Goal: Browse casually: Explore the website without a specific task or goal

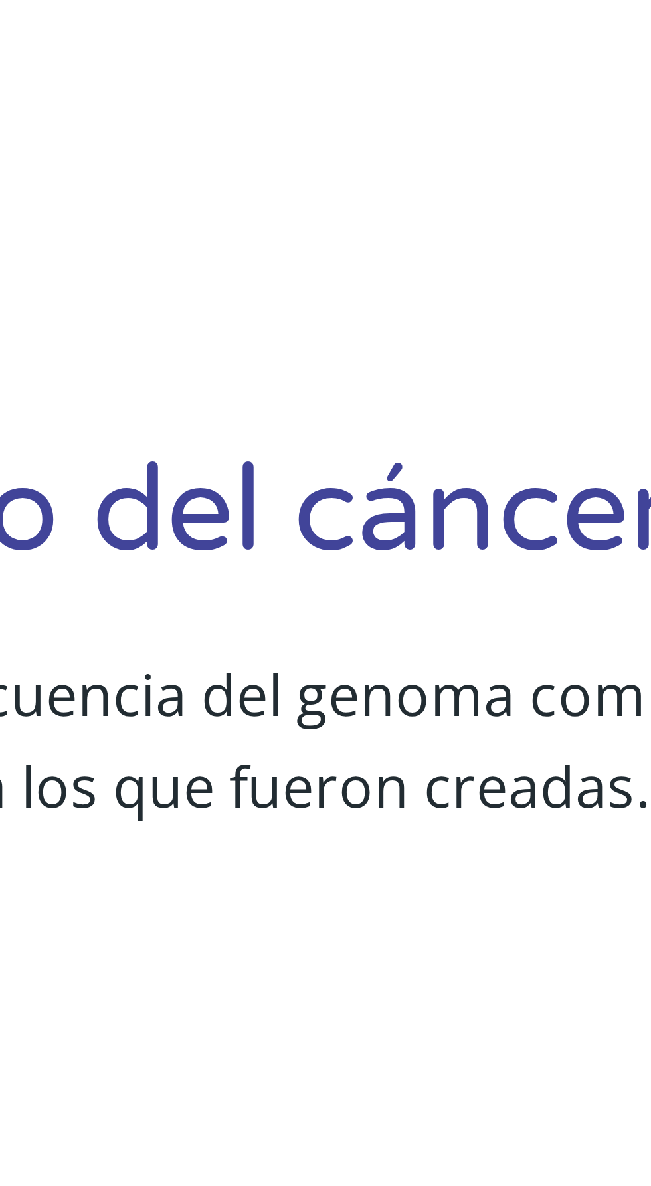
scroll to position [187, 0]
